Goal: Task Accomplishment & Management: Use online tool/utility

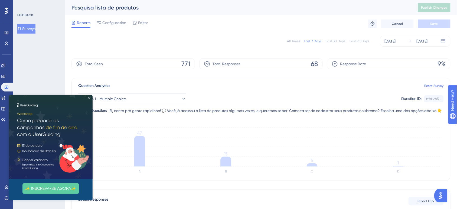
click at [89, 97] on icon "Close Preview" at bounding box center [89, 98] width 2 height 2
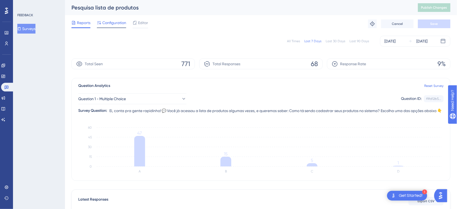
click at [116, 24] on span "Configuration" at bounding box center [114, 22] width 24 height 6
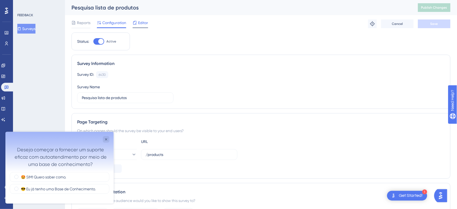
click at [143, 23] on span "Editor" at bounding box center [143, 22] width 10 height 6
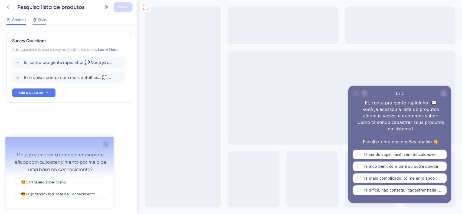
click at [44, 22] on span "Style" at bounding box center [42, 19] width 8 height 6
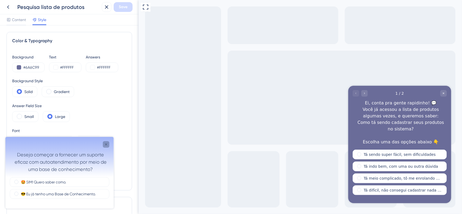
click at [106, 142] on icon "Close survey" at bounding box center [106, 144] width 4 height 4
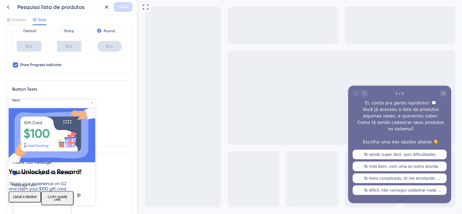
click at [91, 103] on icon "Close Preview" at bounding box center [92, 103] width 2 height 2
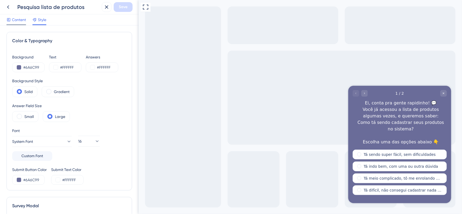
click at [24, 21] on span "Content" at bounding box center [19, 19] width 14 height 6
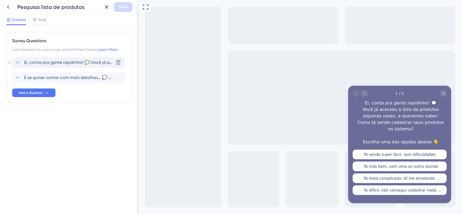
click at [15, 63] on icon at bounding box center [17, 62] width 6 height 6
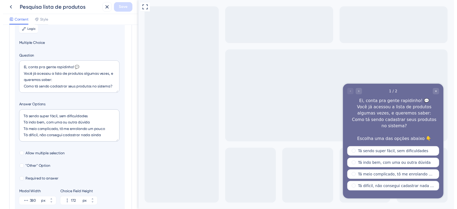
scroll to position [65, 0]
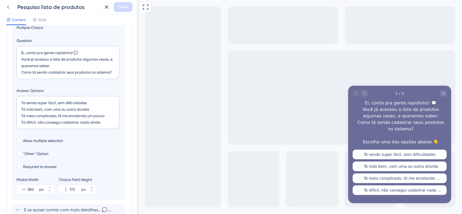
click at [8, 9] on icon at bounding box center [8, 7] width 6 height 6
